Goal: Information Seeking & Learning: Learn about a topic

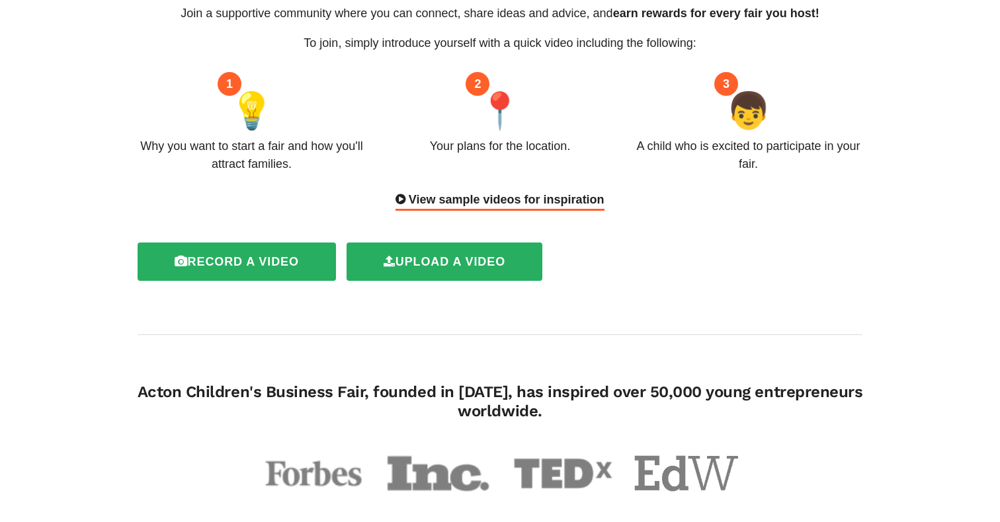
scroll to position [196, 0]
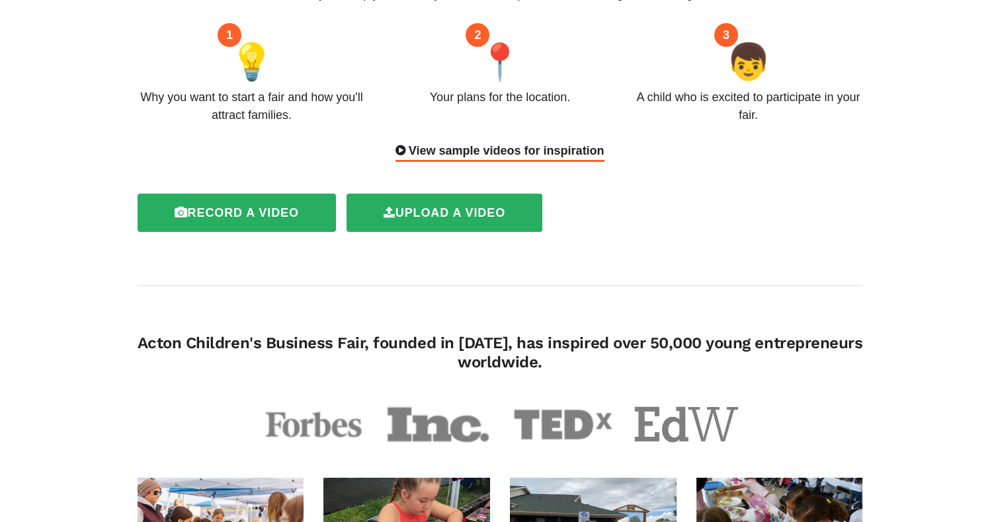
click at [567, 142] on div "View sample videos for inspiration" at bounding box center [499, 152] width 208 height 20
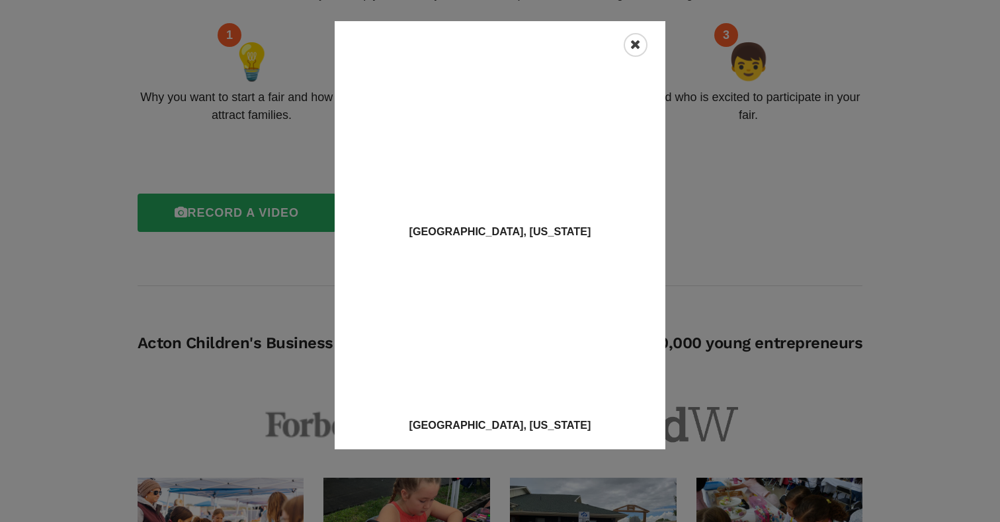
click at [639, 40] on icon "Close" at bounding box center [635, 44] width 11 height 13
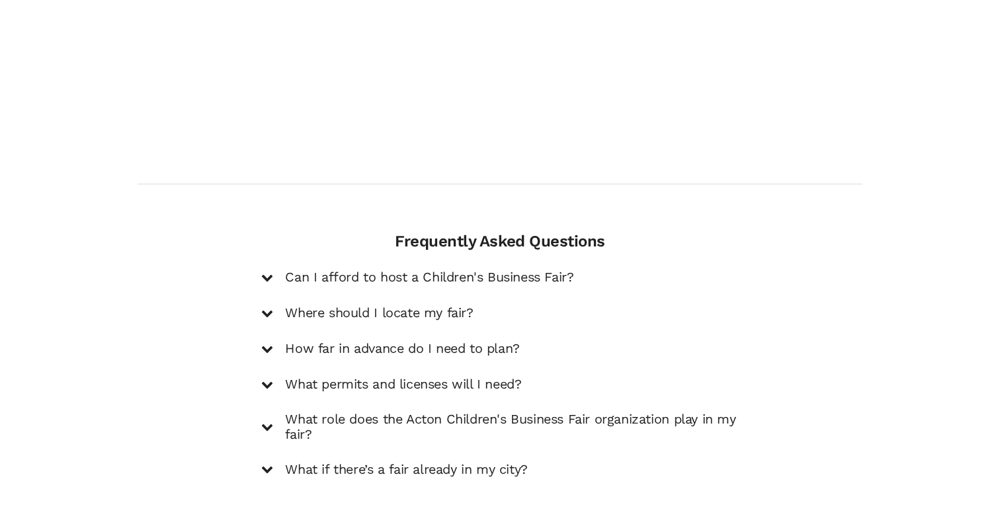
scroll to position [1774, 0]
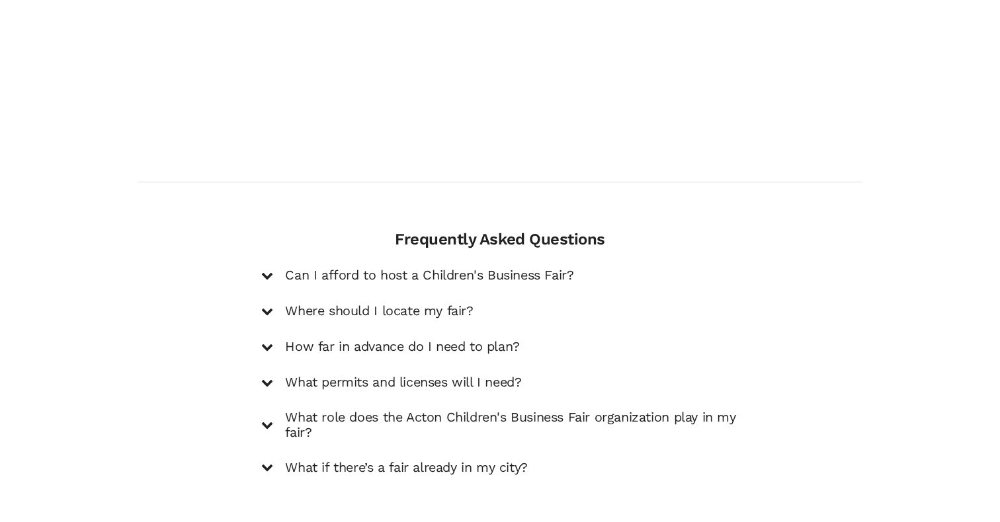
click at [269, 270] on icon at bounding box center [267, 276] width 12 height 12
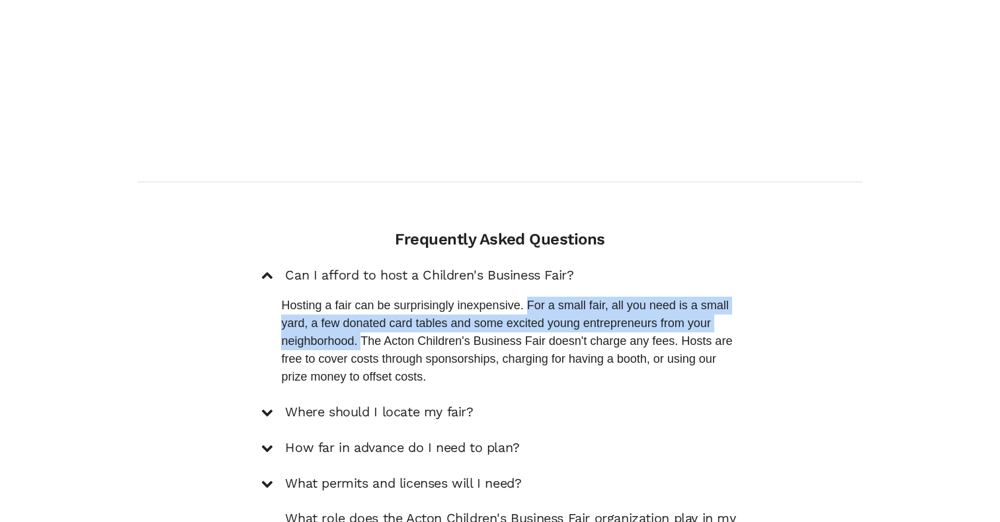
drag, startPoint x: 528, startPoint y: 263, endPoint x: 364, endPoint y: 302, distance: 168.5
click at [364, 302] on p "Hosting a fair can be surprisingly inexpensive. For a small fair, all you need …" at bounding box center [509, 341] width 457 height 89
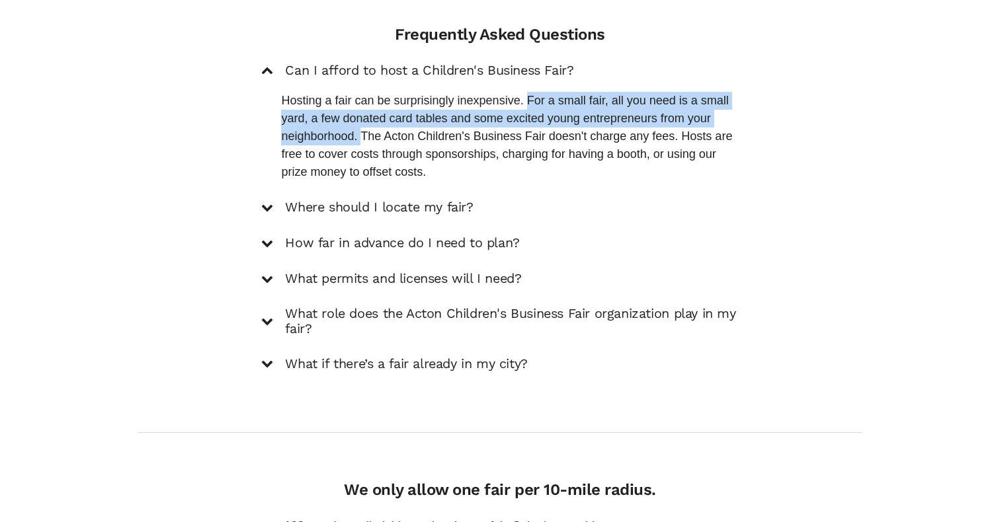
scroll to position [1956, 0]
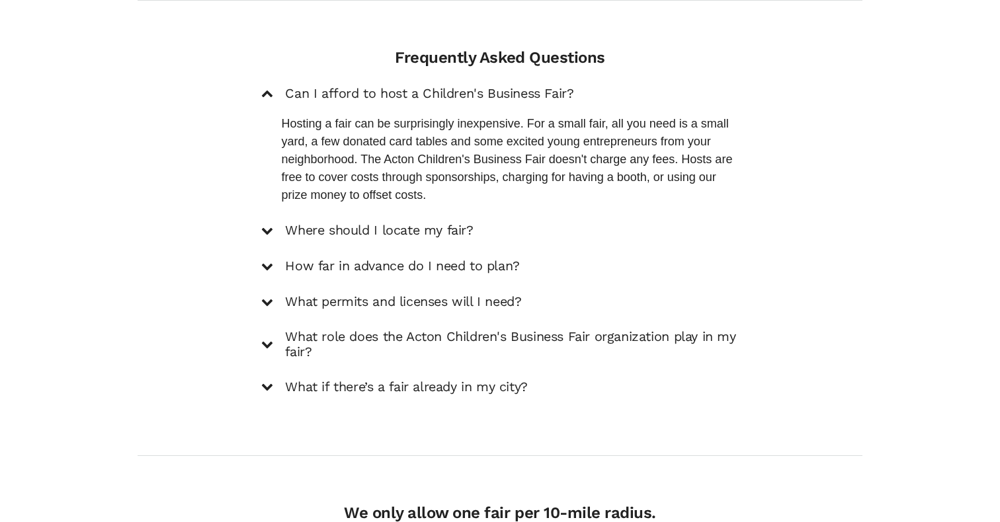
click at [270, 381] on icon at bounding box center [267, 387] width 12 height 12
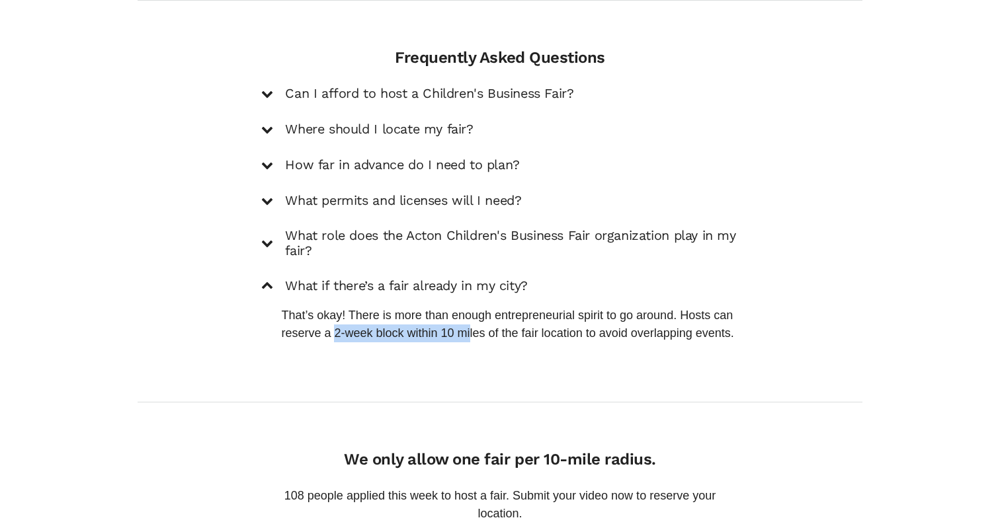
drag, startPoint x: 334, startPoint y: 294, endPoint x: 469, endPoint y: 292, distance: 135.6
click at [469, 307] on p "That’s okay! There is more than enough entrepreneurial spirit to go around. Hos…" at bounding box center [509, 325] width 457 height 36
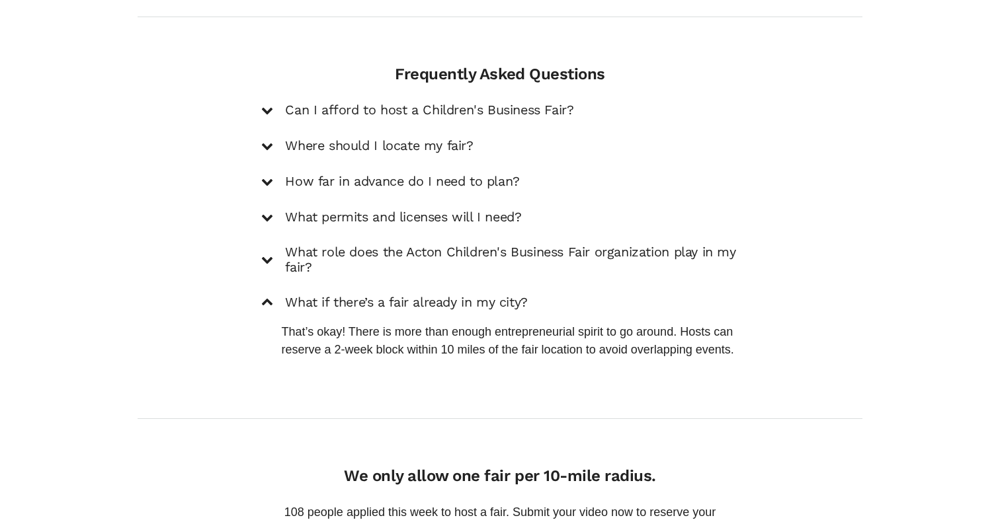
click at [272, 104] on icon at bounding box center [267, 110] width 12 height 12
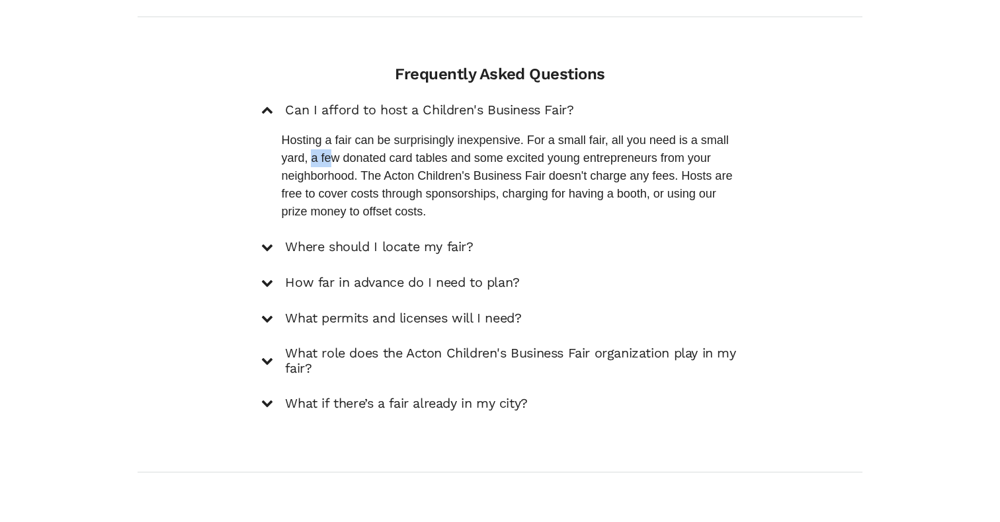
drag, startPoint x: 313, startPoint y: 122, endPoint x: 333, endPoint y: 123, distance: 20.5
click at [333, 132] on p "Hosting a fair can be surprisingly inexpensive. For a small fair, all you need …" at bounding box center [509, 176] width 457 height 89
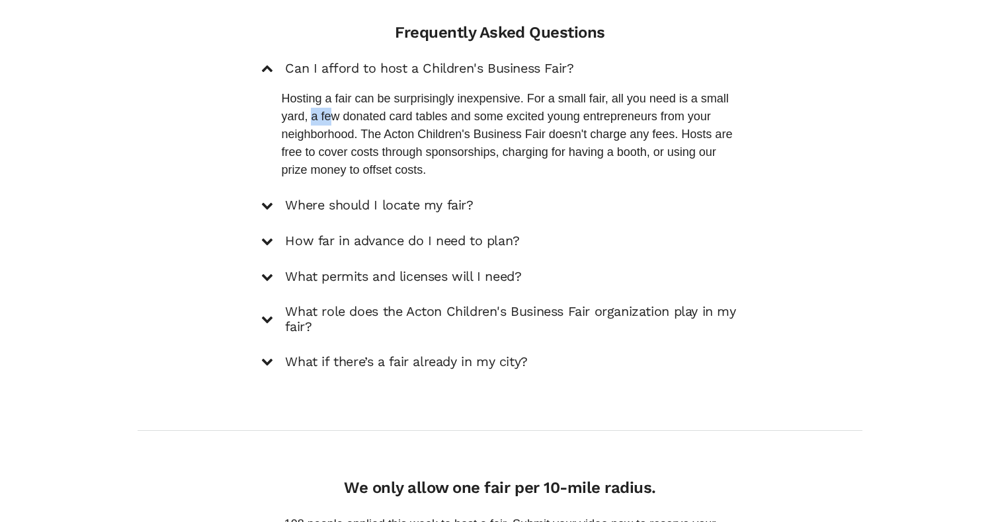
scroll to position [2001, 0]
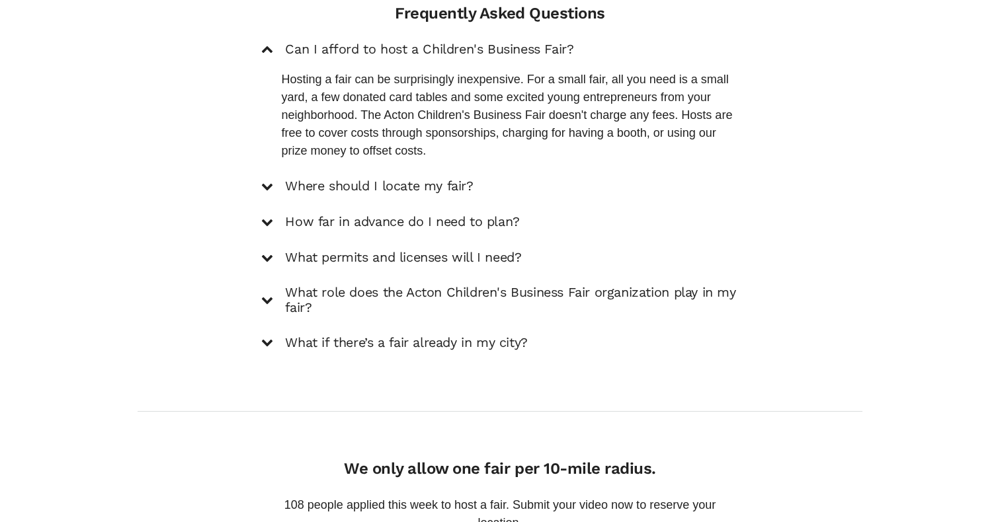
click at [263, 180] on icon at bounding box center [267, 186] width 12 height 12
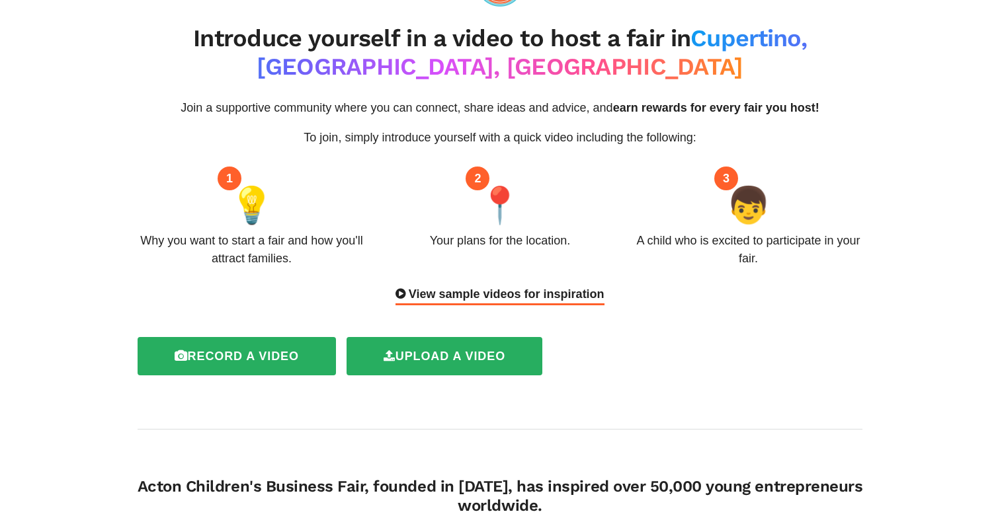
scroll to position [50, 0]
